Goal: Task Accomplishment & Management: Manage account settings

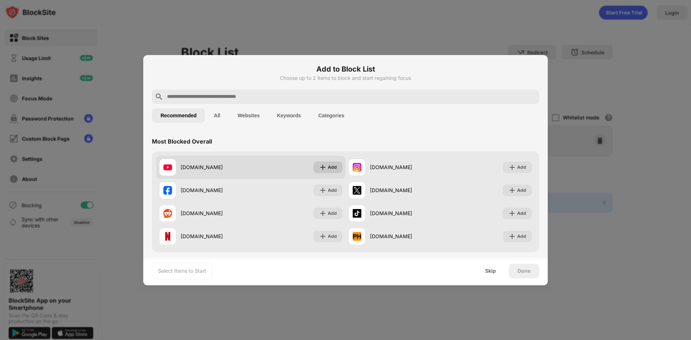
click at [325, 168] on div "Add" at bounding box center [328, 168] width 29 height 12
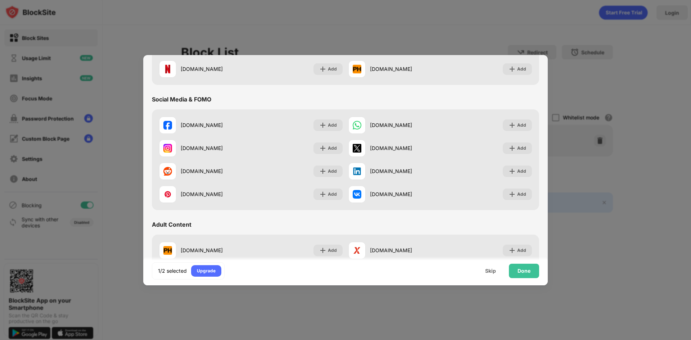
scroll to position [180, 0]
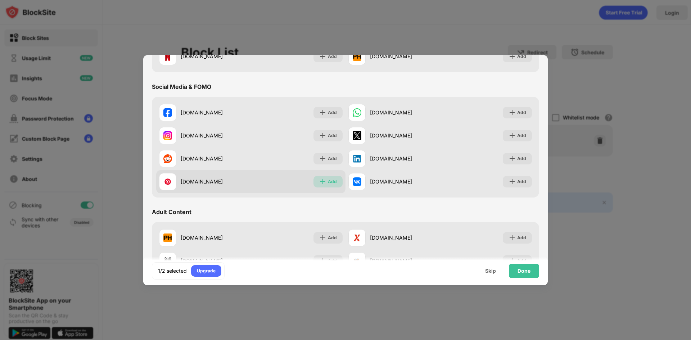
click at [328, 183] on div "Add" at bounding box center [332, 181] width 9 height 7
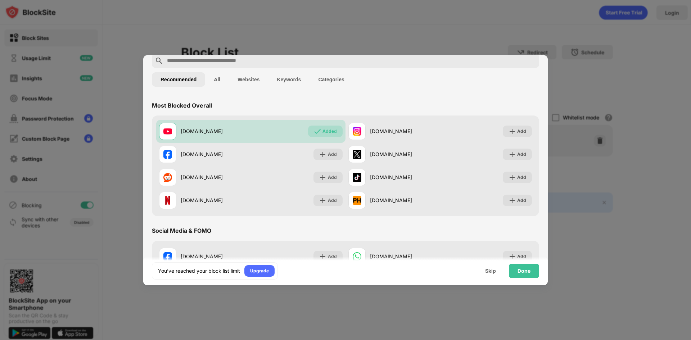
scroll to position [0, 0]
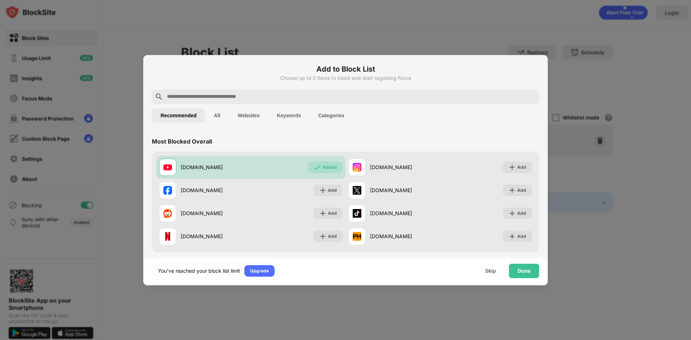
click at [203, 99] on input "text" at bounding box center [351, 97] width 370 height 9
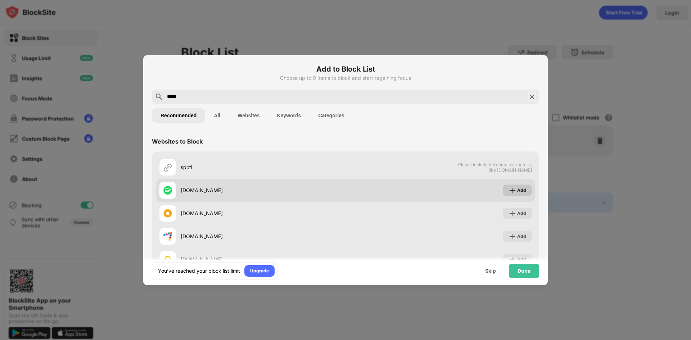
type input "*****"
click at [520, 191] on div "Add" at bounding box center [521, 190] width 9 height 7
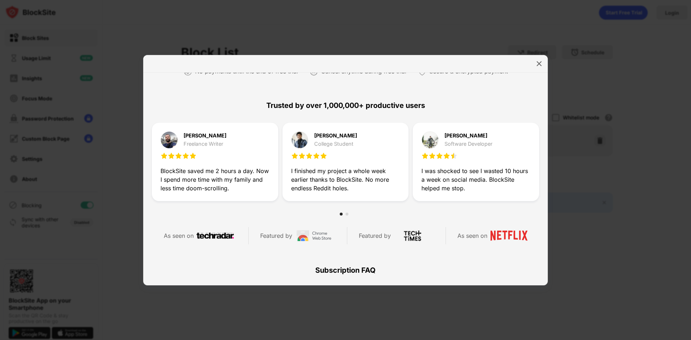
scroll to position [36, 0]
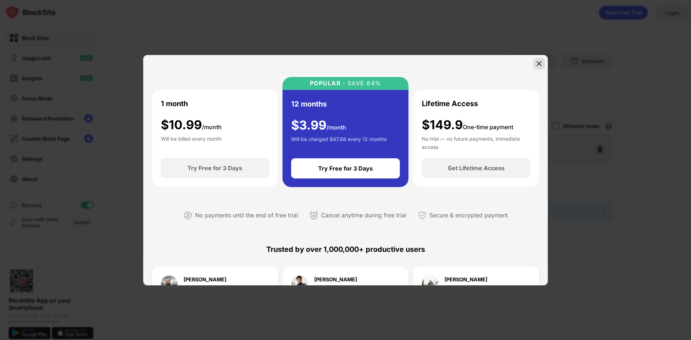
click at [540, 65] on img at bounding box center [539, 63] width 7 height 7
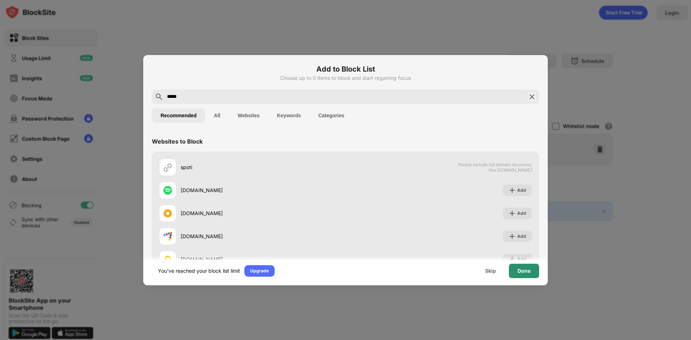
click at [527, 273] on div "Done" at bounding box center [524, 271] width 13 height 6
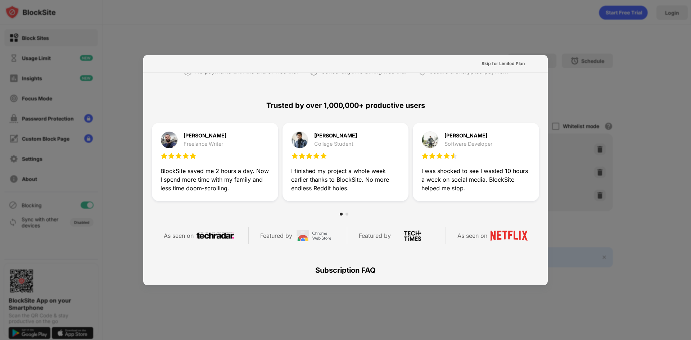
scroll to position [351, 0]
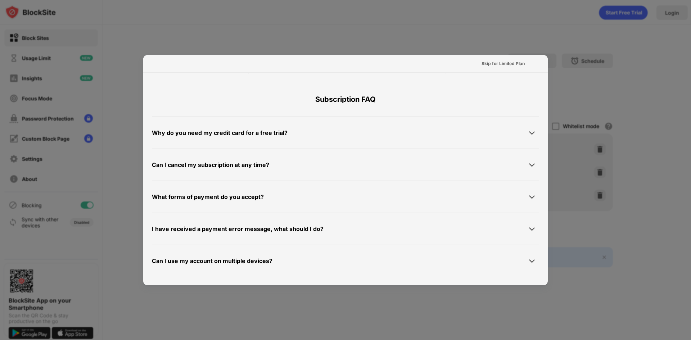
click at [555, 288] on div at bounding box center [345, 170] width 691 height 340
click at [399, 33] on div at bounding box center [345, 170] width 691 height 340
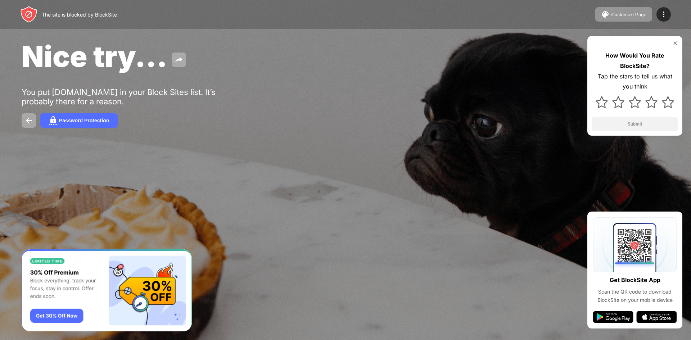
click at [254, 172] on div at bounding box center [345, 170] width 691 height 340
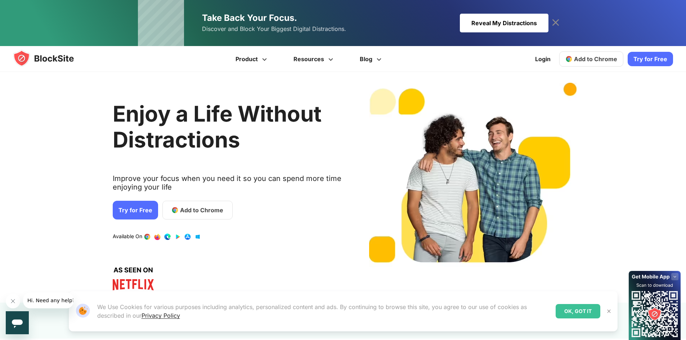
click at [184, 213] on span "Add to Chrome" at bounding box center [201, 210] width 43 height 9
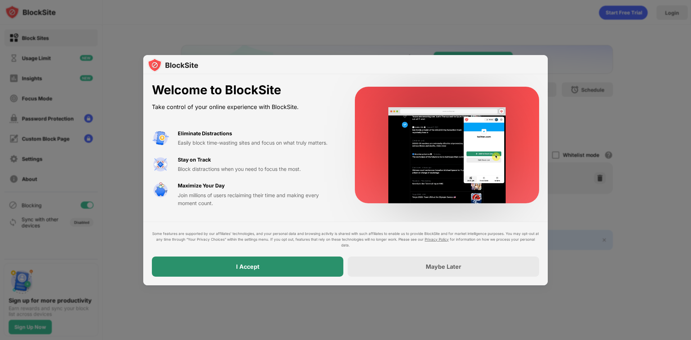
click at [284, 270] on div "I Accept" at bounding box center [248, 267] width 192 height 20
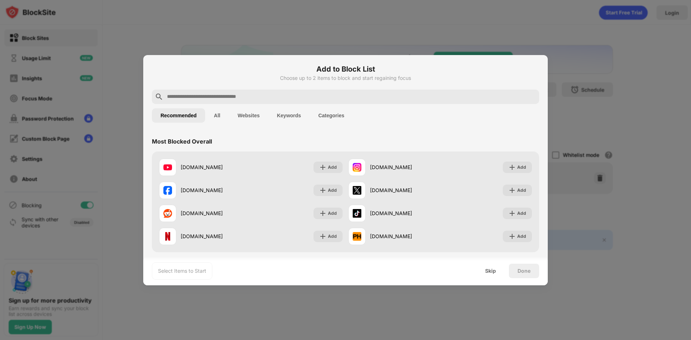
click at [216, 95] on input "text" at bounding box center [351, 97] width 370 height 9
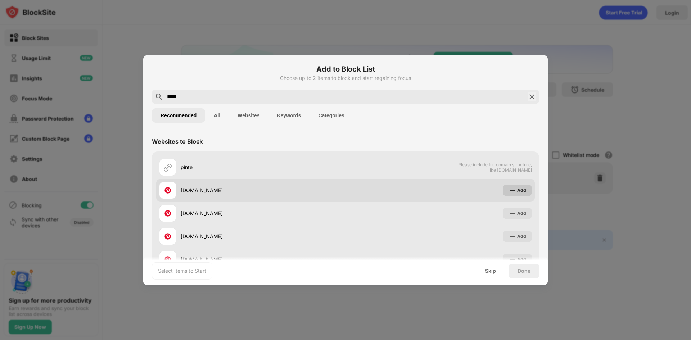
click at [517, 191] on div "Add" at bounding box center [521, 190] width 9 height 7
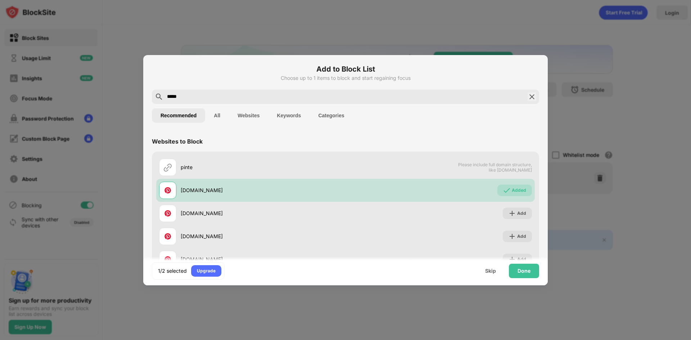
click at [207, 97] on input "*****" at bounding box center [345, 97] width 359 height 9
drag, startPoint x: 122, startPoint y: 95, endPoint x: 110, endPoint y: 95, distance: 11.9
click at [110, 340] on div "Add to Block List Choose up to 1 items to block and start regaining focus *****…" at bounding box center [345, 340] width 691 height 0
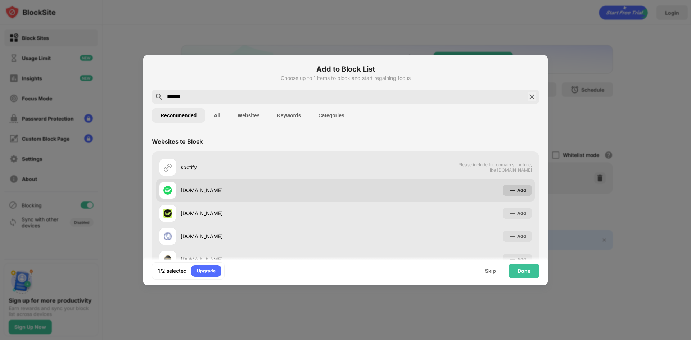
type input "*******"
click at [509, 190] on img at bounding box center [512, 190] width 7 height 7
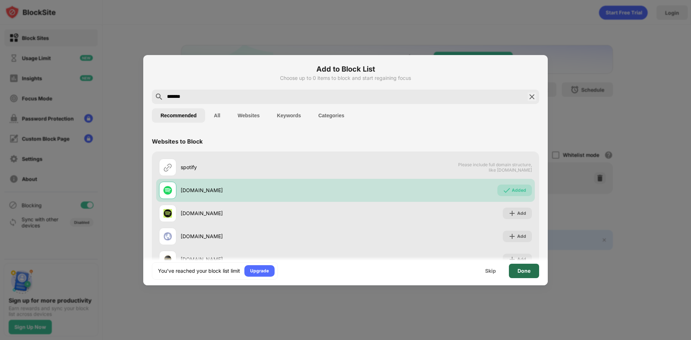
click at [522, 275] on div "Done" at bounding box center [524, 271] width 30 height 14
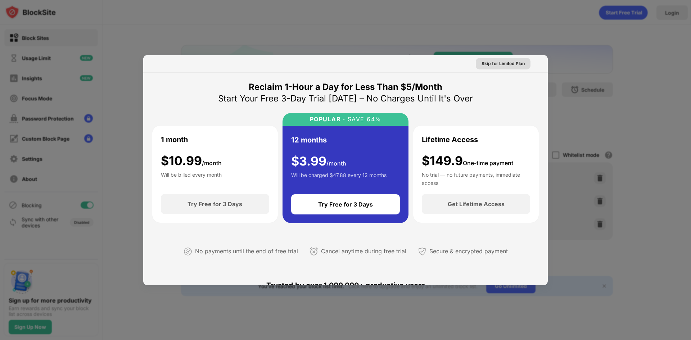
click at [515, 64] on div "Skip for Limited Plan" at bounding box center [503, 63] width 43 height 7
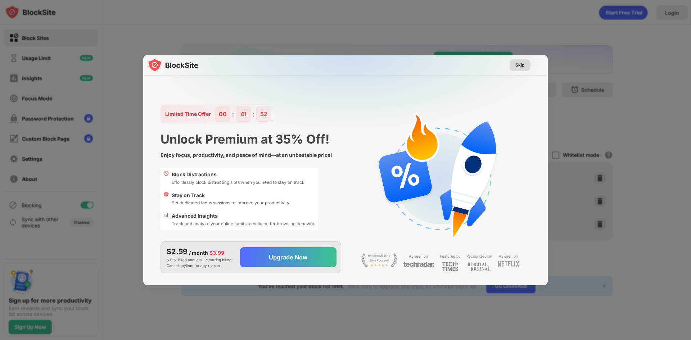
click at [517, 66] on div "Skip" at bounding box center [520, 65] width 9 height 7
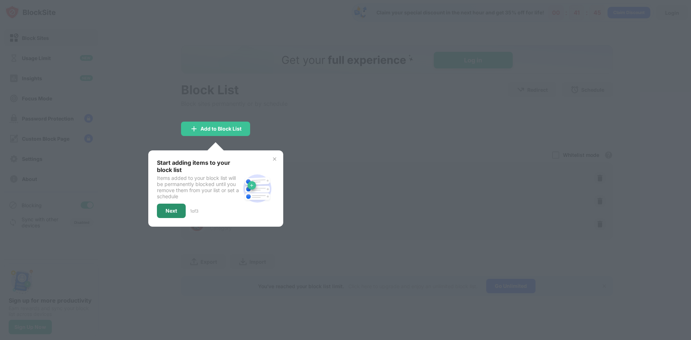
click at [163, 213] on div "Next" at bounding box center [171, 211] width 29 height 14
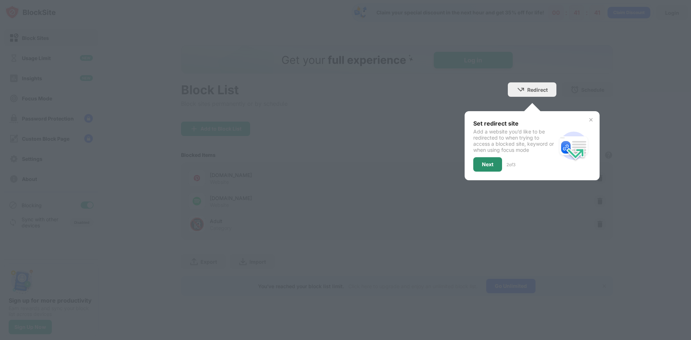
click at [486, 164] on div "Next" at bounding box center [488, 165] width 12 height 6
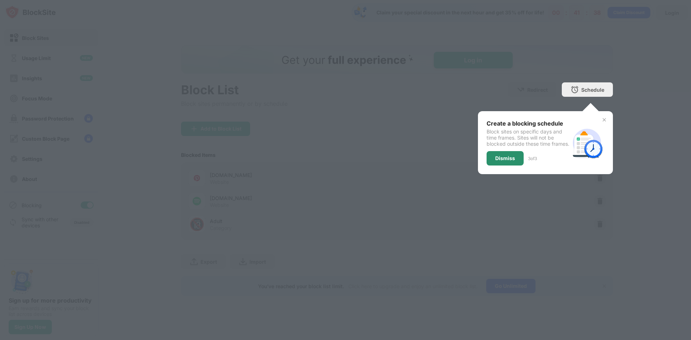
click at [505, 161] on div "Dismiss" at bounding box center [506, 159] width 20 height 6
